Goal: Book appointment/travel/reservation

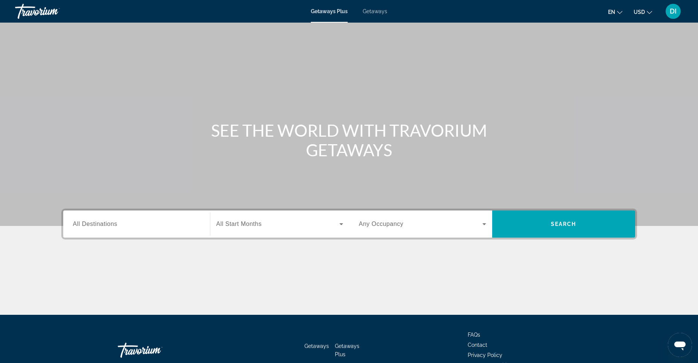
click at [112, 224] on span "All Destinations" at bounding box center [95, 223] width 44 height 6
click at [112, 224] on input "Destination All Destinations" at bounding box center [136, 224] width 127 height 9
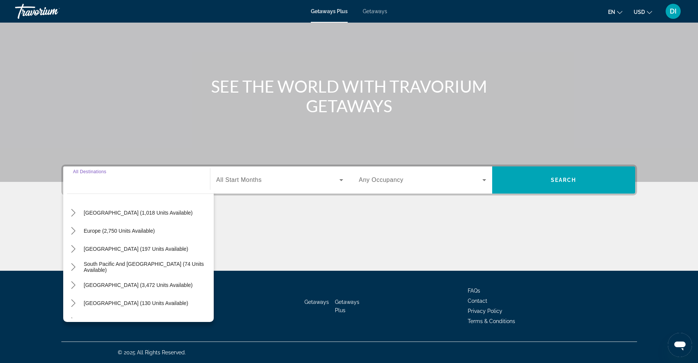
scroll to position [75, 0]
click at [130, 231] on span "Europe (2,750 units available)" at bounding box center [119, 229] width 71 height 6
type input "**********"
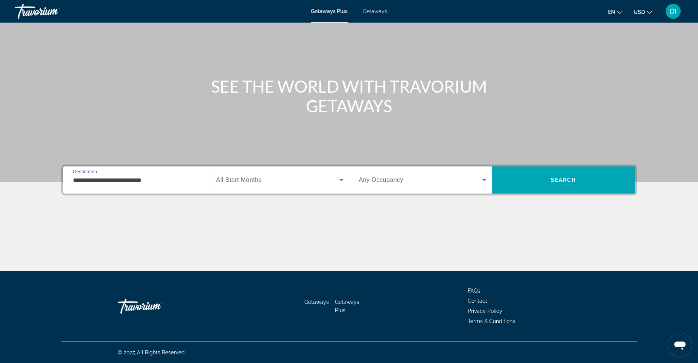
click at [257, 182] on span "All Start Months" at bounding box center [239, 179] width 46 height 6
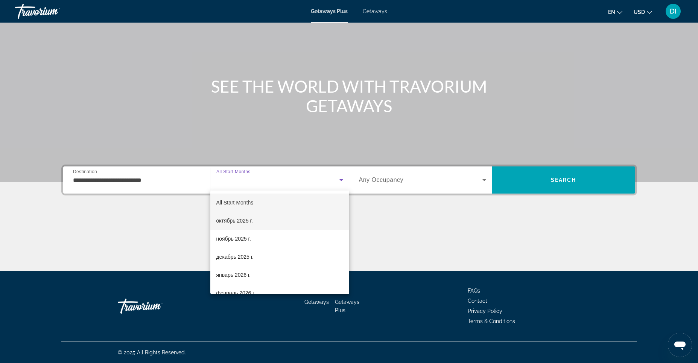
click at [240, 223] on span "октябрь 2025 г." at bounding box center [234, 220] width 36 height 9
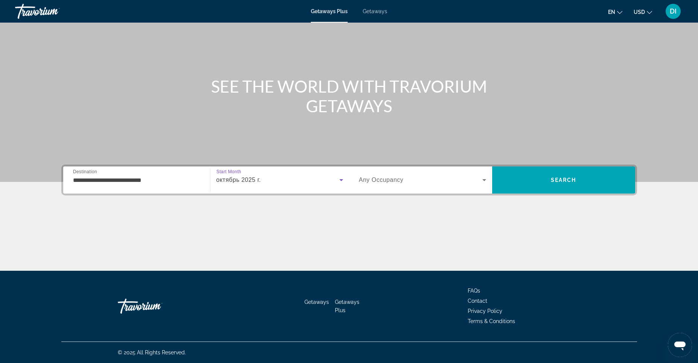
click at [442, 181] on span "Search widget" at bounding box center [420, 179] width 123 height 9
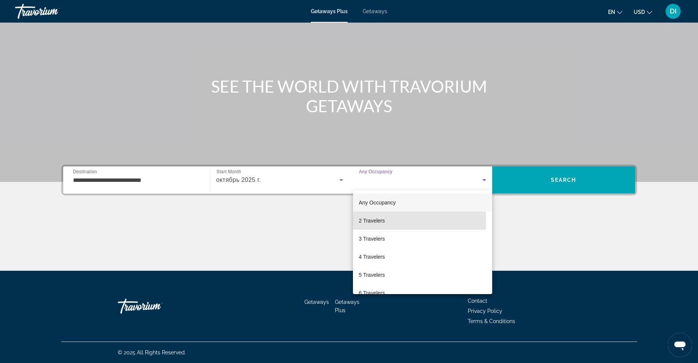
drag, startPoint x: 384, startPoint y: 222, endPoint x: 411, endPoint y: 204, distance: 31.8
click at [383, 222] on span "2 Travelers" at bounding box center [372, 220] width 26 height 9
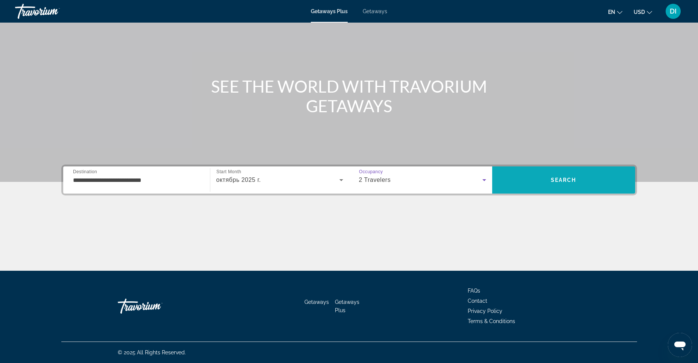
click at [563, 171] on span "Search" at bounding box center [563, 180] width 143 height 18
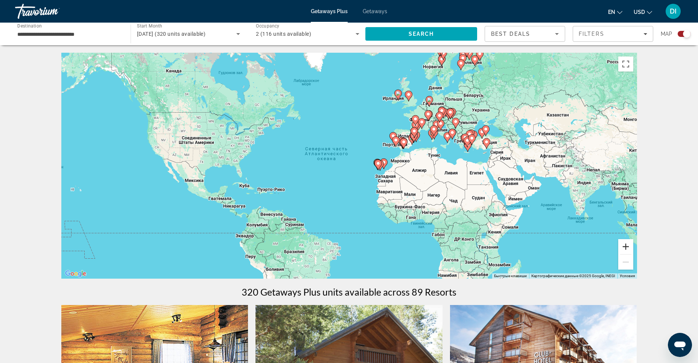
click at [624, 246] on button "Увеличить" at bounding box center [625, 246] width 15 height 15
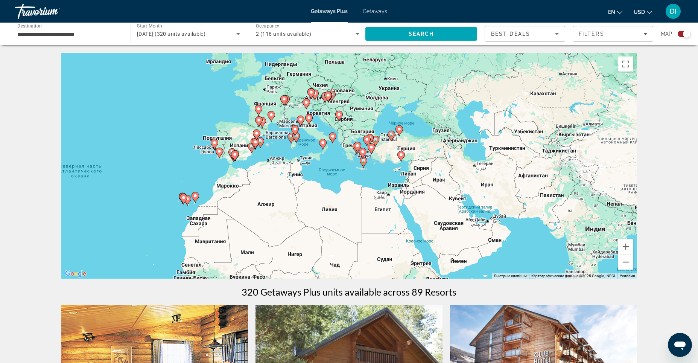
drag, startPoint x: 545, startPoint y: 217, endPoint x: 322, endPoint y: 246, distance: 224.6
click at [322, 246] on div "Чтобы активировать перетаскивание с помощью клавиатуры, нажмите Alt + Ввод. Пос…" at bounding box center [349, 166] width 576 height 226
click at [626, 245] on button "Увеличить" at bounding box center [625, 246] width 15 height 15
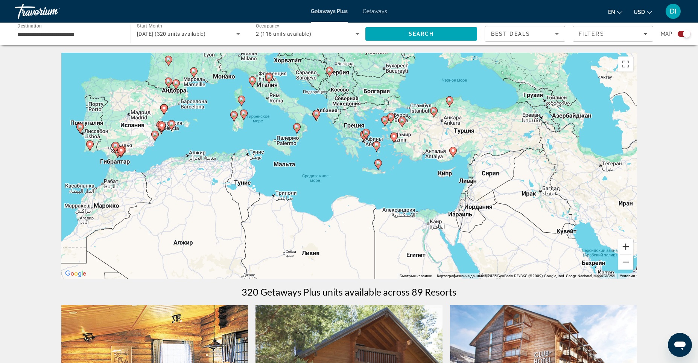
click at [625, 244] on button "Увеличить" at bounding box center [625, 246] width 15 height 15
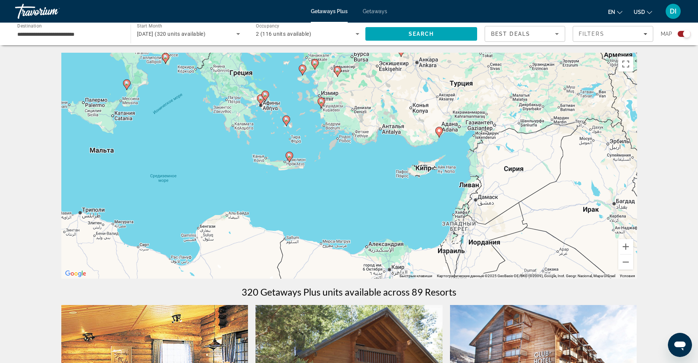
drag, startPoint x: 525, startPoint y: 209, endPoint x: 406, endPoint y: 197, distance: 119.8
click at [406, 197] on div "Чтобы активировать перетаскивание с помощью клавиатуры, нажмите Alt + Ввод. Пос…" at bounding box center [349, 166] width 576 height 226
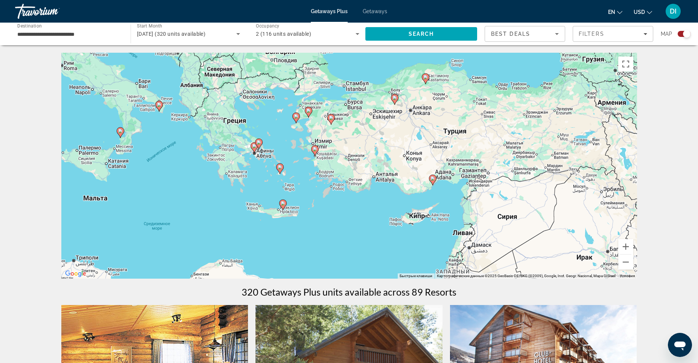
drag, startPoint x: 419, startPoint y: 217, endPoint x: 413, endPoint y: 264, distance: 48.3
click at [413, 264] on div "Чтобы активировать перетаскивание с помощью клавиатуры, нажмите Alt + Ввод. Пос…" at bounding box center [349, 166] width 576 height 226
click at [627, 245] on button "Увеличить" at bounding box center [625, 246] width 15 height 15
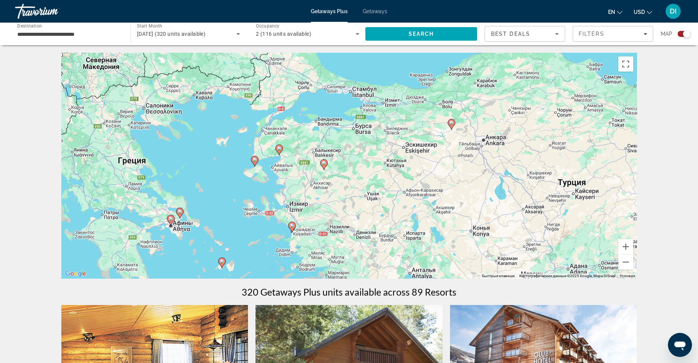
drag, startPoint x: 357, startPoint y: 207, endPoint x: 368, endPoint y: 292, distance: 85.8
click at [278, 147] on image "Main content" at bounding box center [279, 148] width 5 height 5
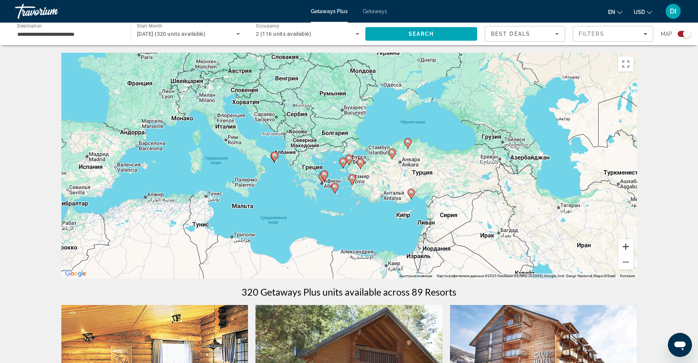
click at [628, 243] on button "Увеличить" at bounding box center [625, 246] width 15 height 15
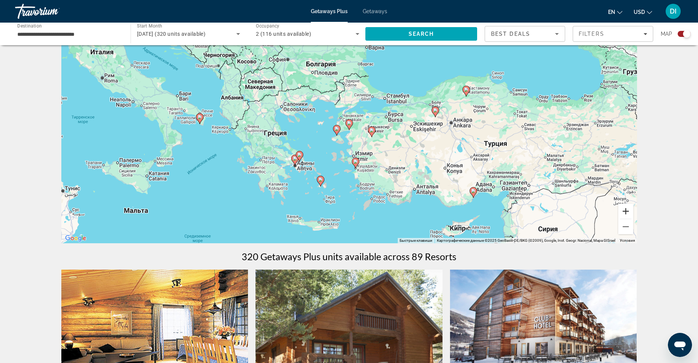
scroll to position [75, 0]
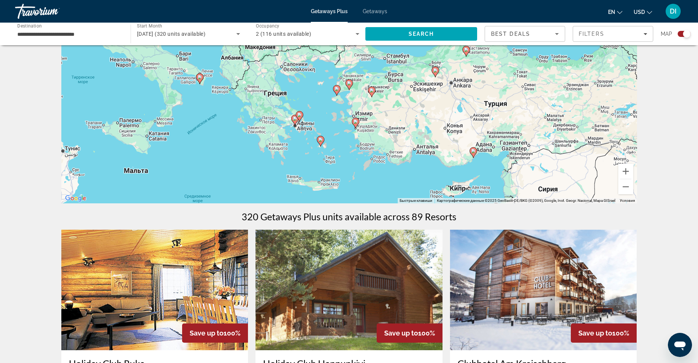
click at [347, 84] on image "Main content" at bounding box center [349, 83] width 5 height 5
type input "**********"
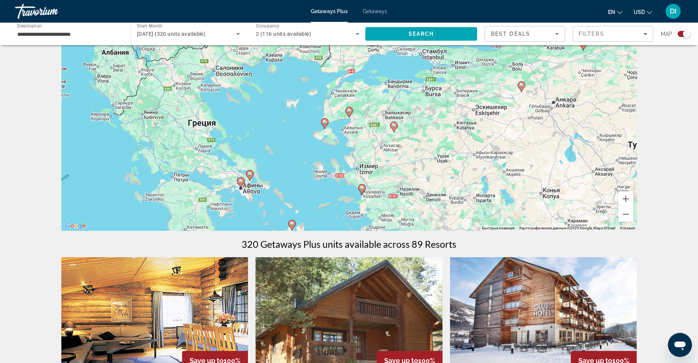
scroll to position [38, 0]
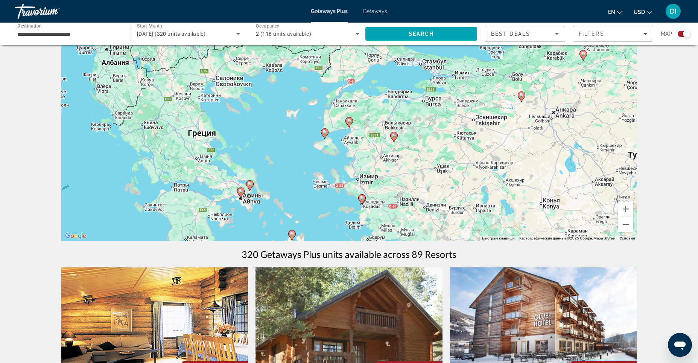
click at [348, 122] on image "Main content" at bounding box center [349, 121] width 5 height 5
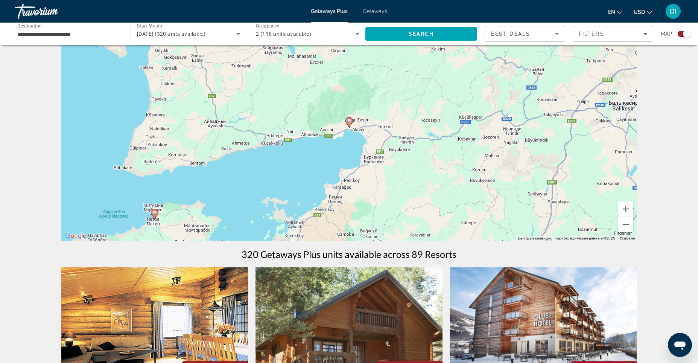
click at [348, 122] on image "Main content" at bounding box center [349, 121] width 5 height 5
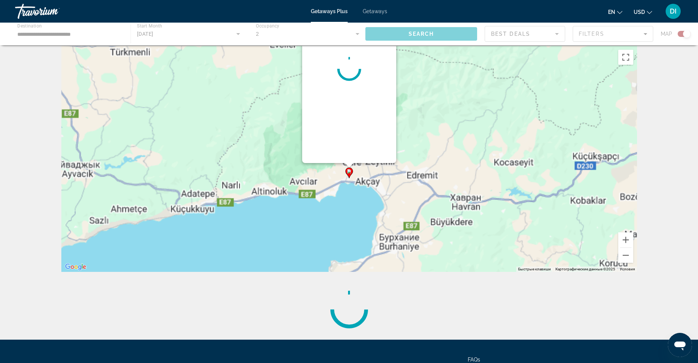
scroll to position [0, 0]
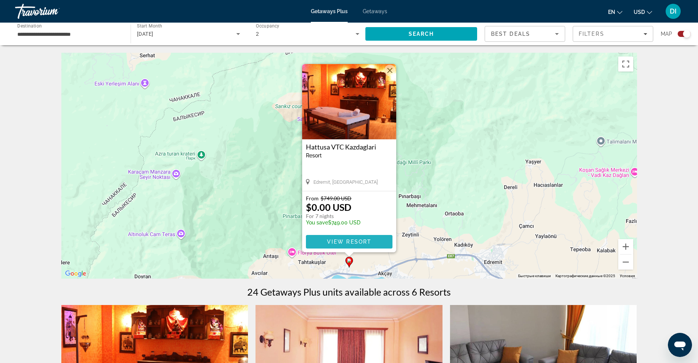
click at [349, 237] on span "Main content" at bounding box center [349, 242] width 87 height 18
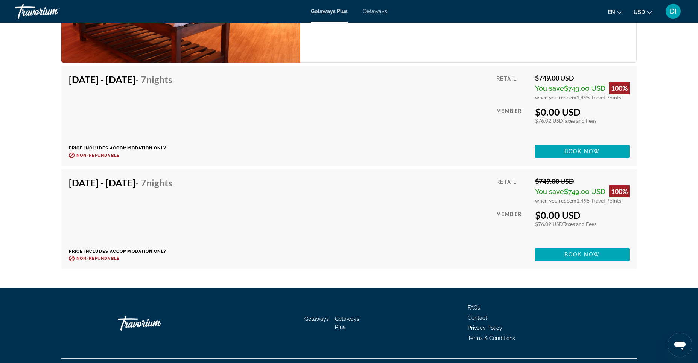
scroll to position [1467, 0]
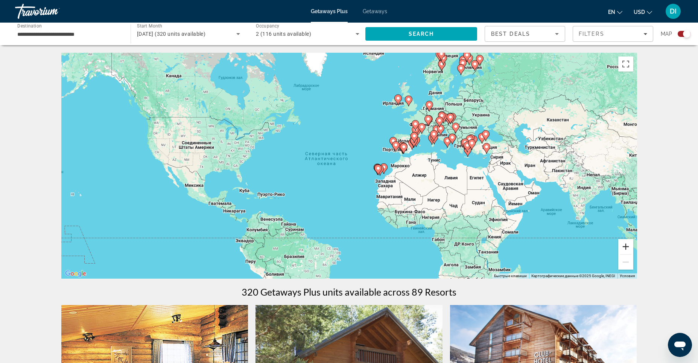
drag, startPoint x: 631, startPoint y: 231, endPoint x: 628, endPoint y: 251, distance: 21.0
click at [631, 247] on div "Чтобы активировать перетаскивание с помощью клавиатуры, нажмите Alt + Ввод. Пос…" at bounding box center [349, 166] width 576 height 226
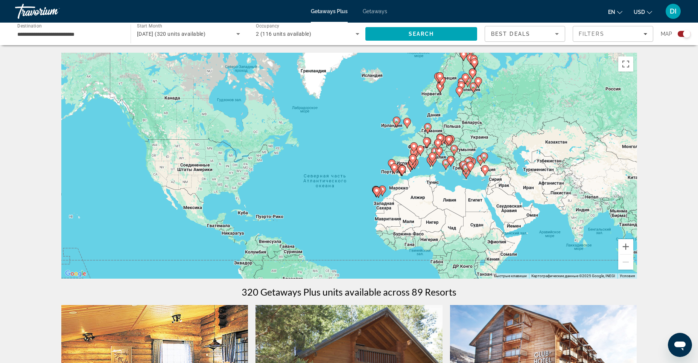
click at [96, 40] on div "**********" at bounding box center [68, 33] width 103 height 21
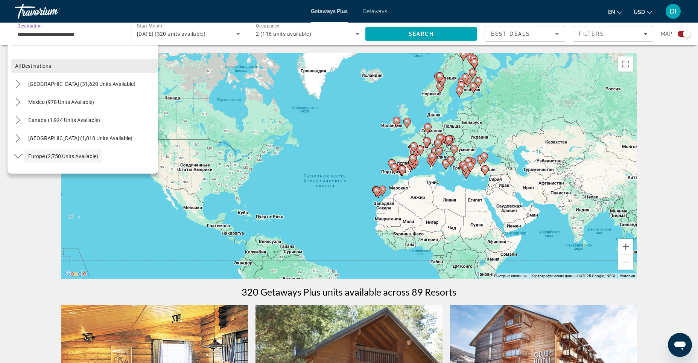
click at [39, 65] on span "All destinations" at bounding box center [33, 66] width 36 height 6
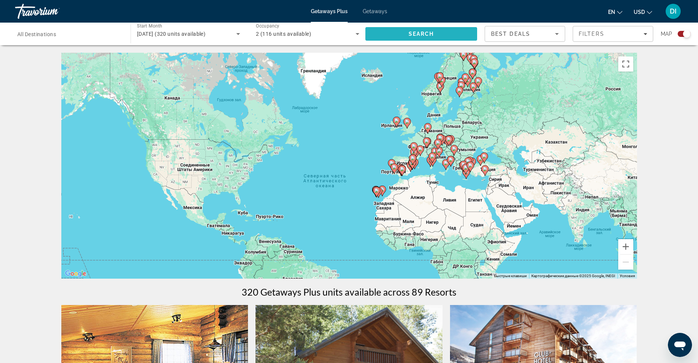
click at [427, 28] on span "Search" at bounding box center [421, 34] width 112 height 18
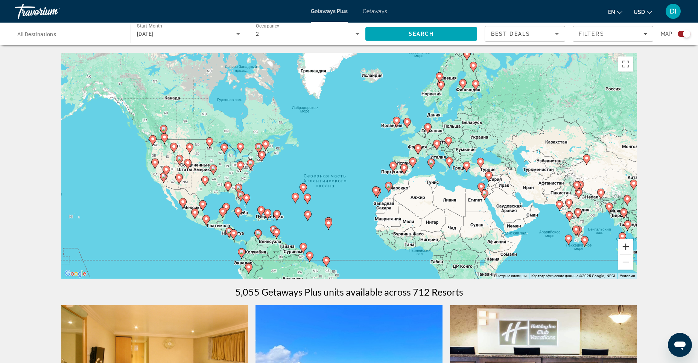
click at [626, 249] on button "Увеличить" at bounding box center [625, 246] width 15 height 15
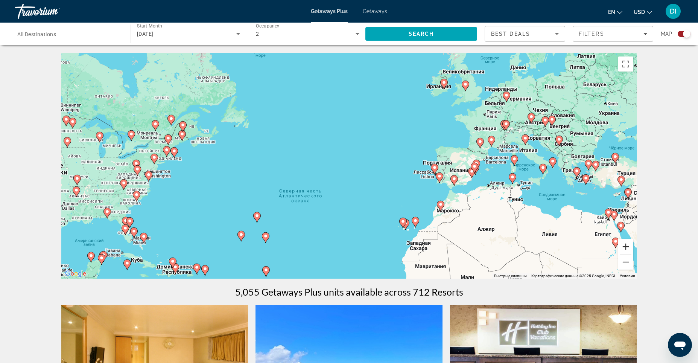
click at [626, 249] on button "Увеличить" at bounding box center [625, 246] width 15 height 15
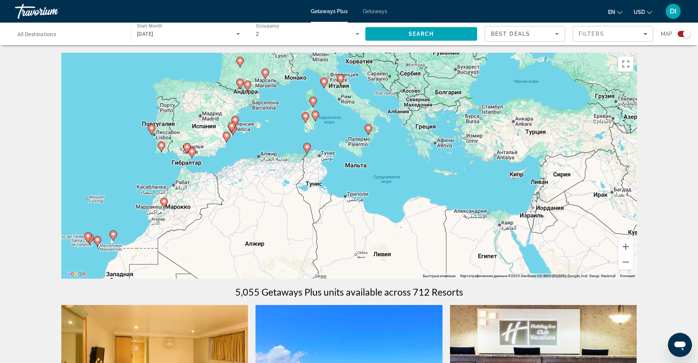
drag, startPoint x: 508, startPoint y: 229, endPoint x: 148, endPoint y: 180, distance: 363.3
click at [148, 180] on div "Чтобы активировать перетаскивание с помощью клавиатуры, нажмите Alt + Ввод. Пос…" at bounding box center [349, 166] width 576 height 226
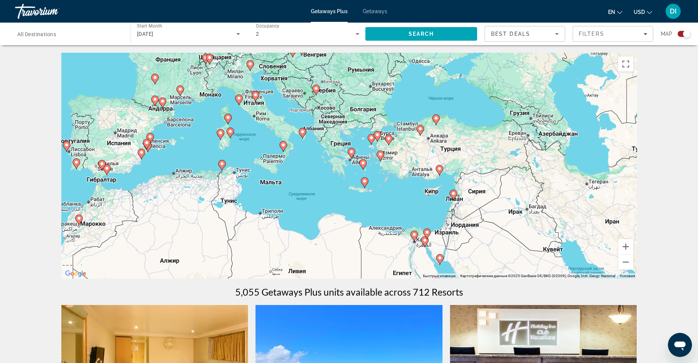
drag, startPoint x: 397, startPoint y: 159, endPoint x: 312, endPoint y: 176, distance: 86.7
click at [312, 176] on div "Чтобы активировать перетаскивание с помощью клавиатуры, нажмите Alt + Ввод. Пос…" at bounding box center [349, 166] width 576 height 226
click at [624, 248] on button "Увеличить" at bounding box center [625, 246] width 15 height 15
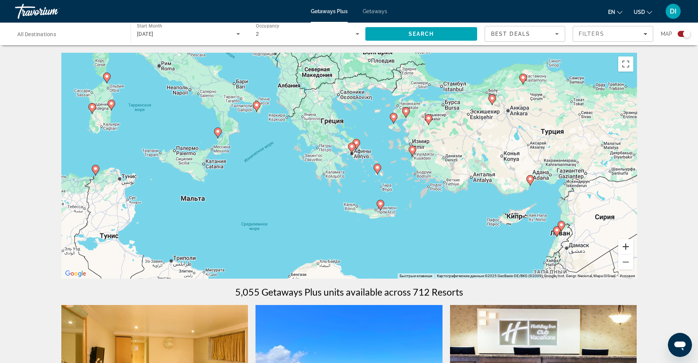
click at [624, 248] on button "Увеличить" at bounding box center [625, 246] width 15 height 15
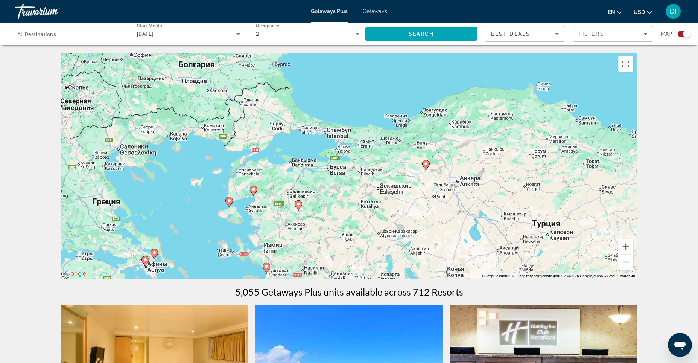
drag, startPoint x: 543, startPoint y: 164, endPoint x: 332, endPoint y: 290, distance: 245.2
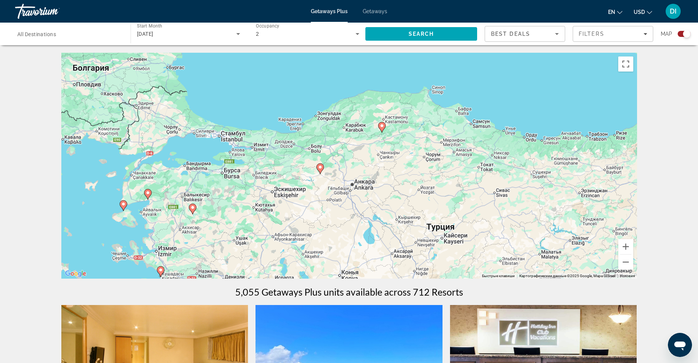
drag, startPoint x: 512, startPoint y: 196, endPoint x: 407, endPoint y: 200, distance: 105.8
click at [407, 200] on div "Чтобы активировать перетаскивание с помощью клавиатуры, нажмите Alt + Ввод. Пос…" at bounding box center [349, 166] width 576 height 226
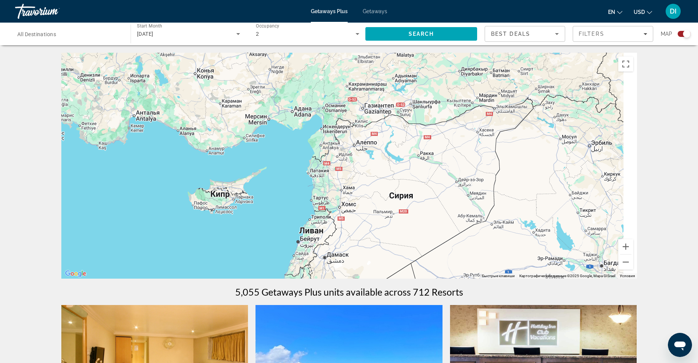
drag, startPoint x: 184, startPoint y: 173, endPoint x: 39, endPoint y: -29, distance: 248.3
click at [39, 0] on html "Skip to main content Getaways Plus Getaways en English Español Français Italian…" at bounding box center [349, 181] width 698 height 363
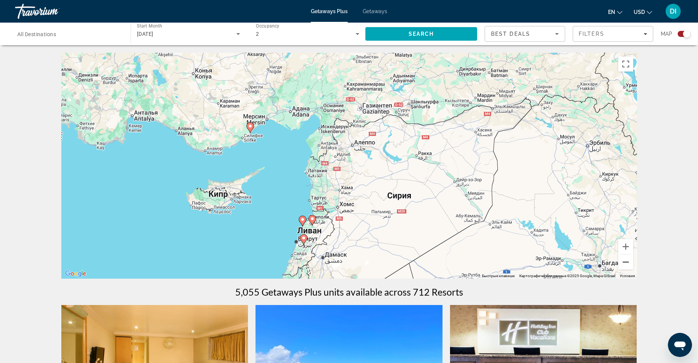
click at [623, 260] on button "Уменьшить" at bounding box center [625, 261] width 15 height 15
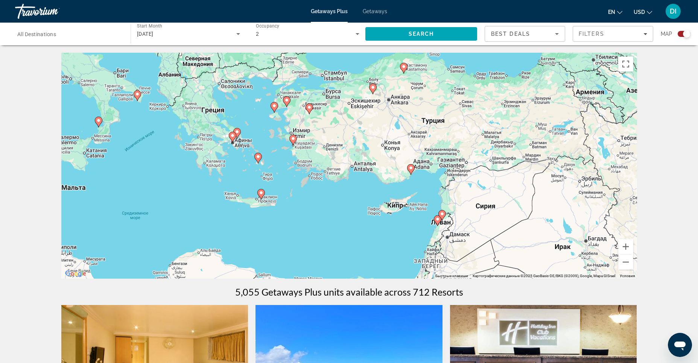
drag, startPoint x: 295, startPoint y: 200, endPoint x: 406, endPoint y: 225, distance: 113.5
click at [406, 225] on div "Чтобы активировать перетаскивание с помощью клавиатуры, нажмите Alt + Ввод. Пос…" at bounding box center [349, 166] width 576 height 226
